Goal: Communication & Community: Answer question/provide support

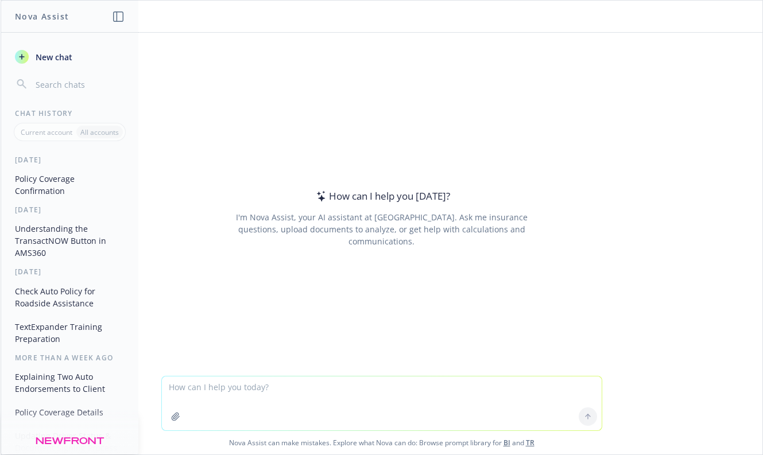
click at [293, 392] on textarea at bounding box center [382, 404] width 440 height 54
type textarea "I"
paste textarea "I called AIG to ask why the monthly payment increased from $258.14 to $281.55, …"
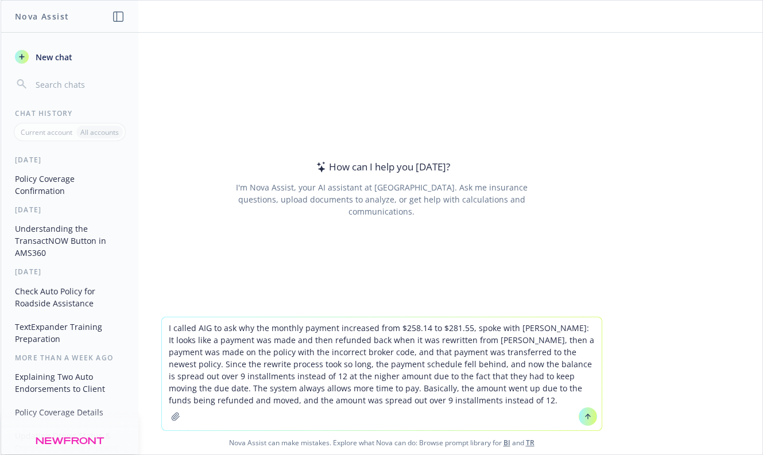
click at [199, 329] on textarea "I called AIG to ask why the monthly payment increased from $258.14 to $281.55, …" at bounding box center [382, 374] width 440 height 113
click at [255, 328] on textarea "I called AIG to ask why the monthly payment increased from $258.14 to $281.55, …" at bounding box center [382, 374] width 440 height 113
click at [509, 327] on textarea "I called AIG to ask why amonthly payment increased from $258.14 to $281.55, spo…" at bounding box center [382, 374] width 440 height 113
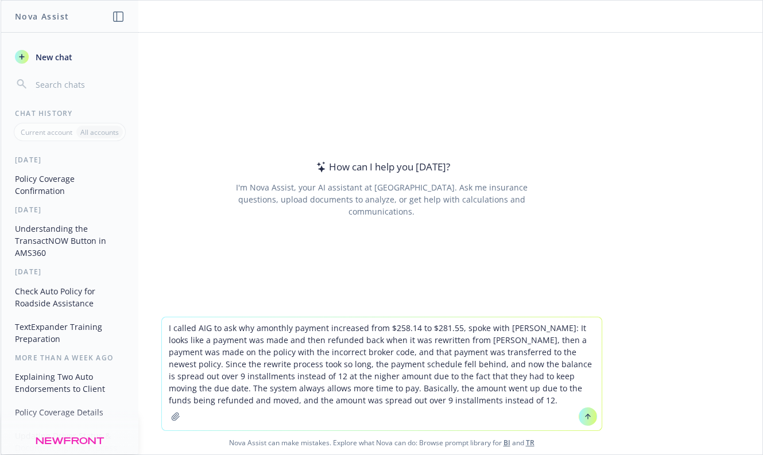
click at [509, 327] on textarea "I called AIG to ask why amonthly payment increased from $258.14 to $281.55, spo…" at bounding box center [382, 374] width 440 height 113
click at [254, 327] on textarea "I called AIG to ask why amonthly payment increased from $258.14 to $281.55: It …" at bounding box center [382, 374] width 440 height 113
click at [331, 402] on textarea "I called AIG to ask why a monthly payment increased from $258.14 to $281.55: It…" at bounding box center [382, 374] width 440 height 113
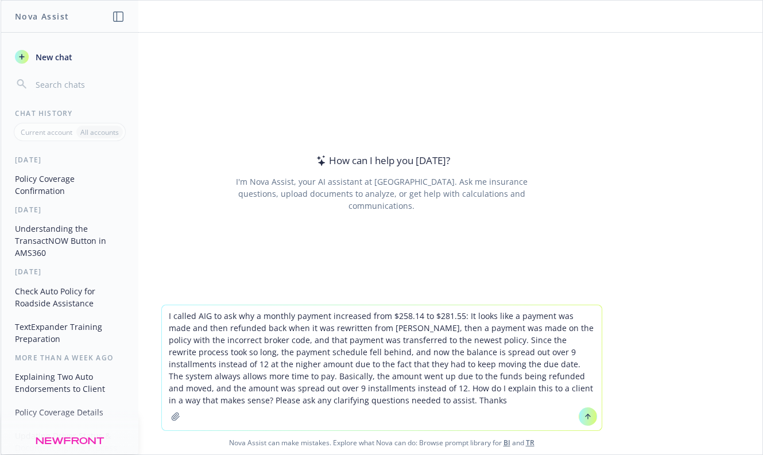
type textarea "I called AIG to ask why a monthly payment increased from $258.14 to $281.55: It…"
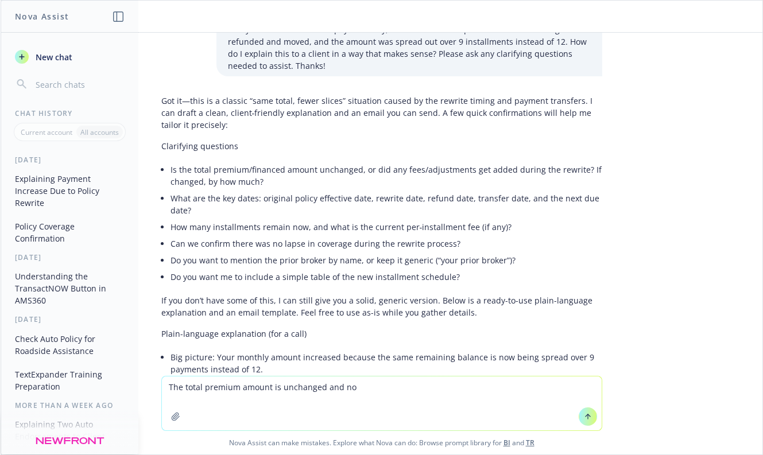
scroll to position [71, 0]
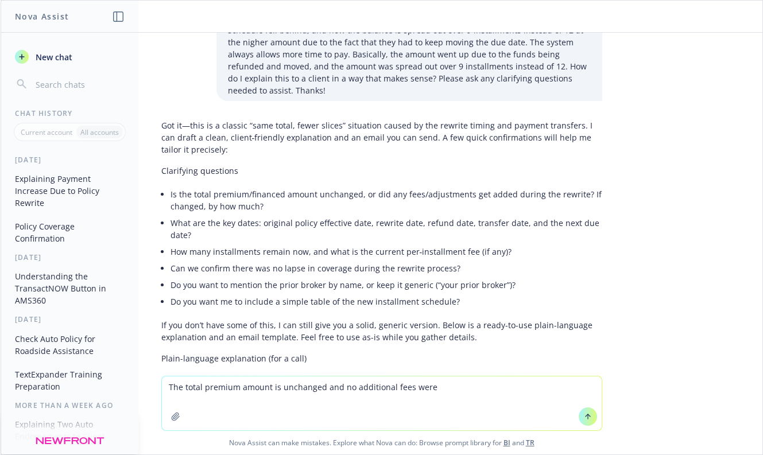
type textarea "The total premium amount is unchanged and no additional fees were"
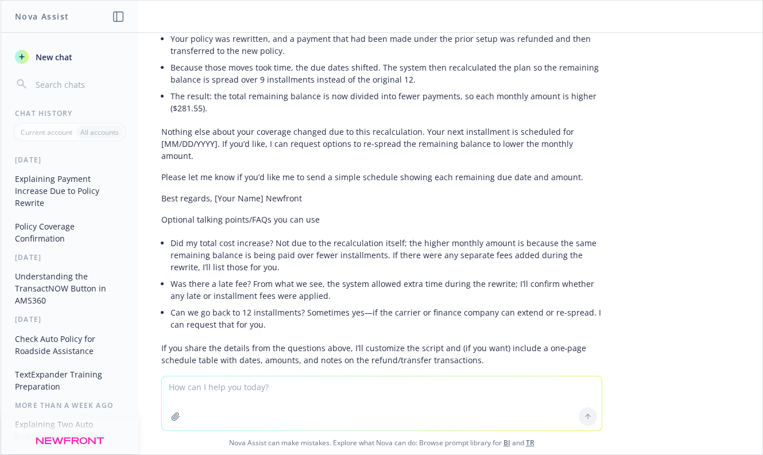
scroll to position [645, 0]
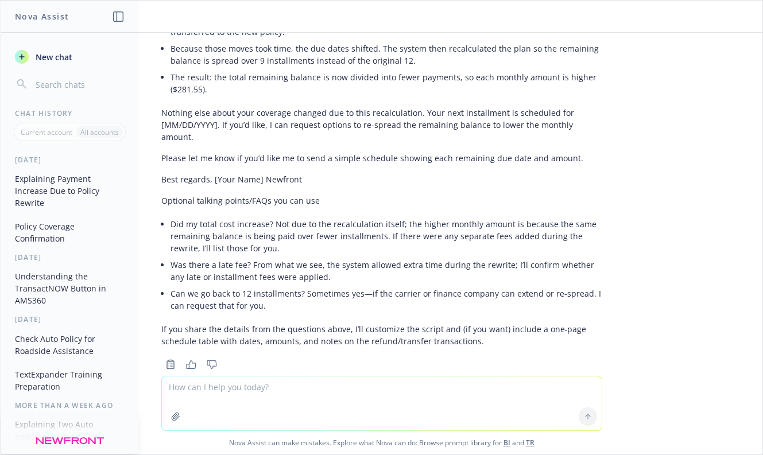
click at [253, 398] on textarea at bounding box center [382, 404] width 440 height 54
type textarea "D"
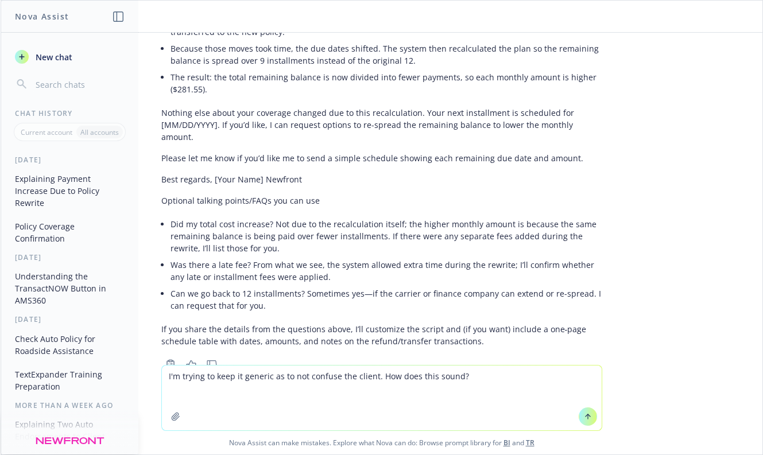
paste textarea "When the policy was with [PERSON_NAME], a payment was made. The policy was rewr…"
type textarea "I'm trying to keep it generic as to not confuse the client. How does this sound…"
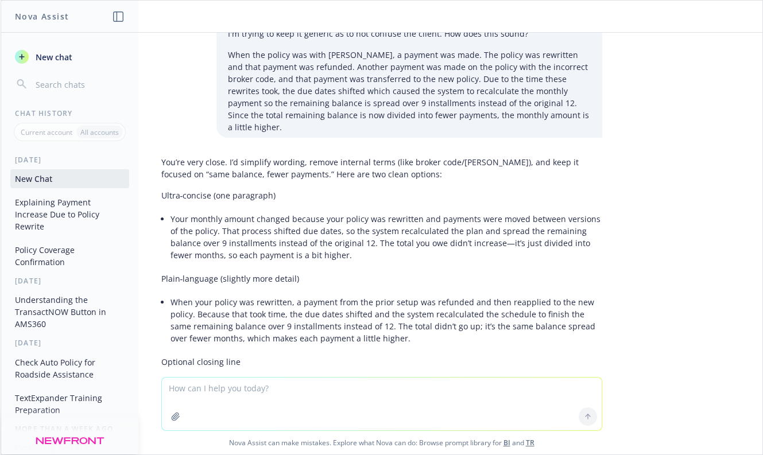
scroll to position [1087, 0]
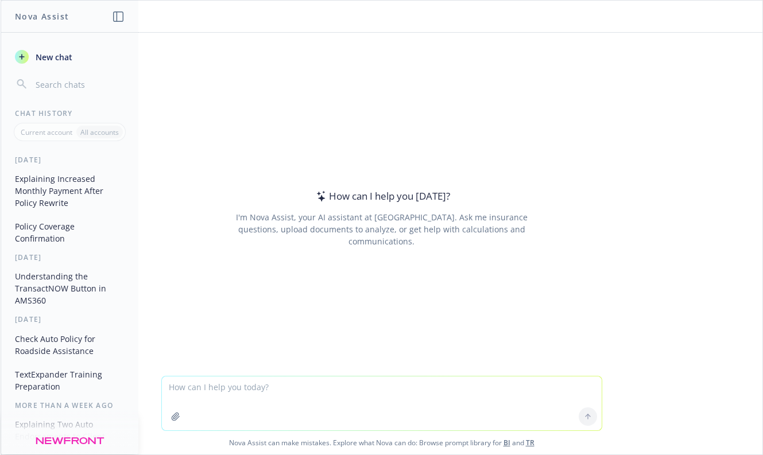
click at [67, 181] on button "Explaining Increased Monthly Payment After Policy Rewrite" at bounding box center [69, 190] width 119 height 43
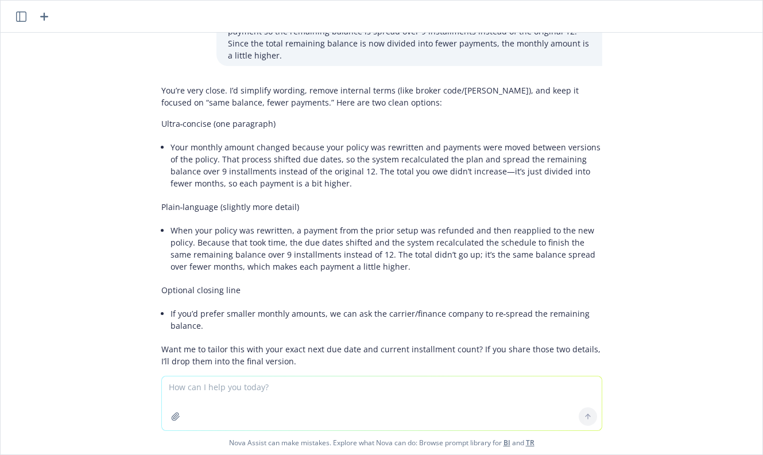
click at [367, 389] on textarea at bounding box center [382, 404] width 440 height 54
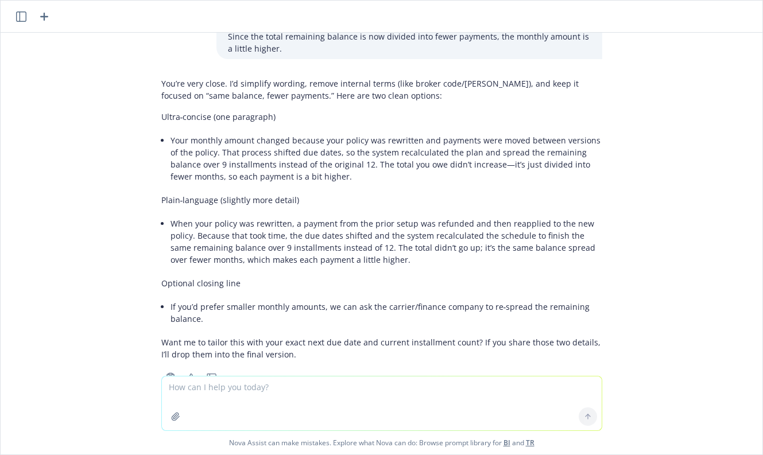
scroll to position [1088, 0]
type textarea "A"
type textarea "so I"
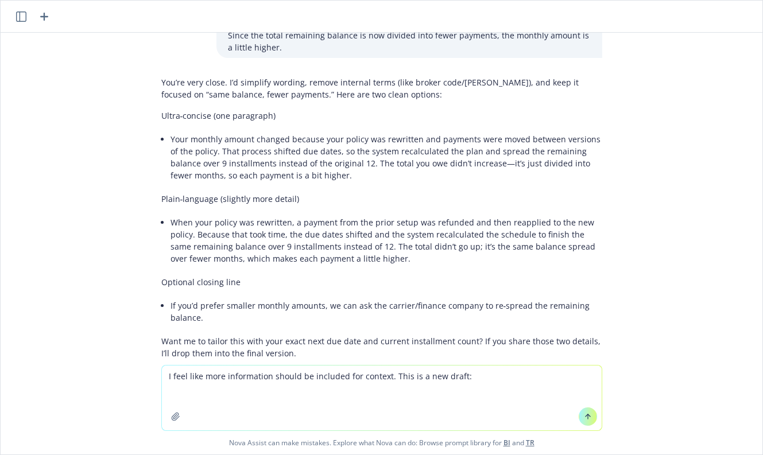
type textarea "I feel like more information should be included for context. This is a new draf…"
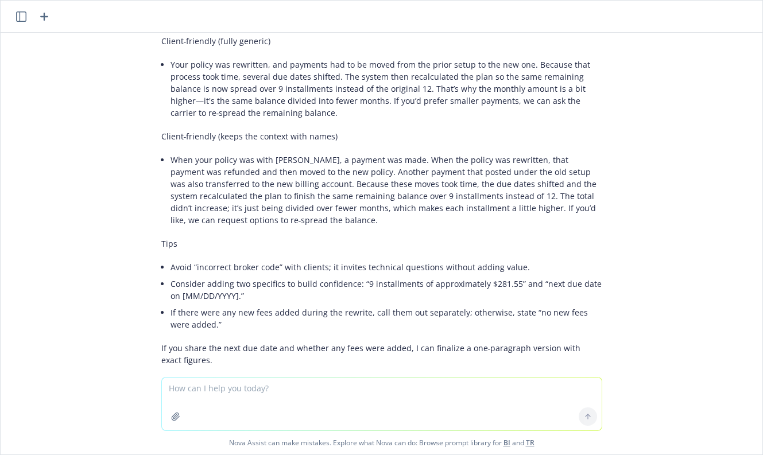
scroll to position [1612, 0]
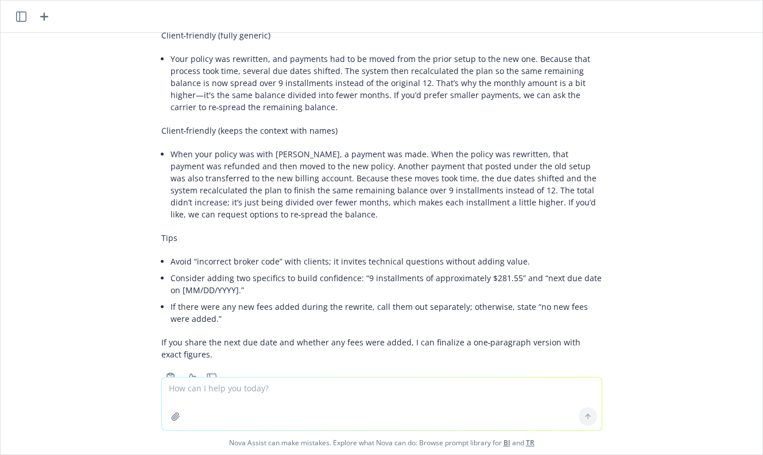
click at [416, 397] on textarea at bounding box center [382, 404] width 440 height 53
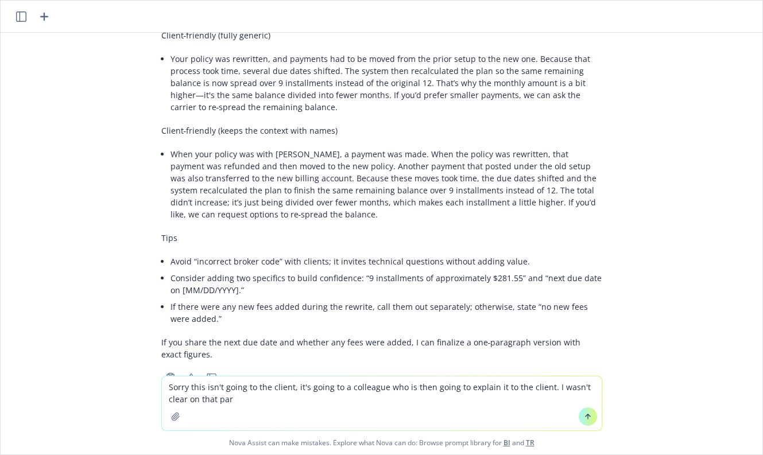
type textarea "Sorry this isn't going to the client, it's going to a colleague who is then goi…"
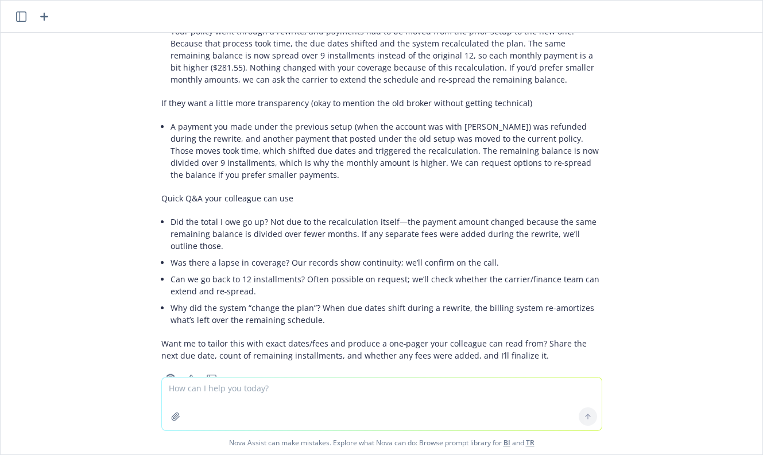
scroll to position [2379, 0]
